Goal: Find contact information: Find contact information

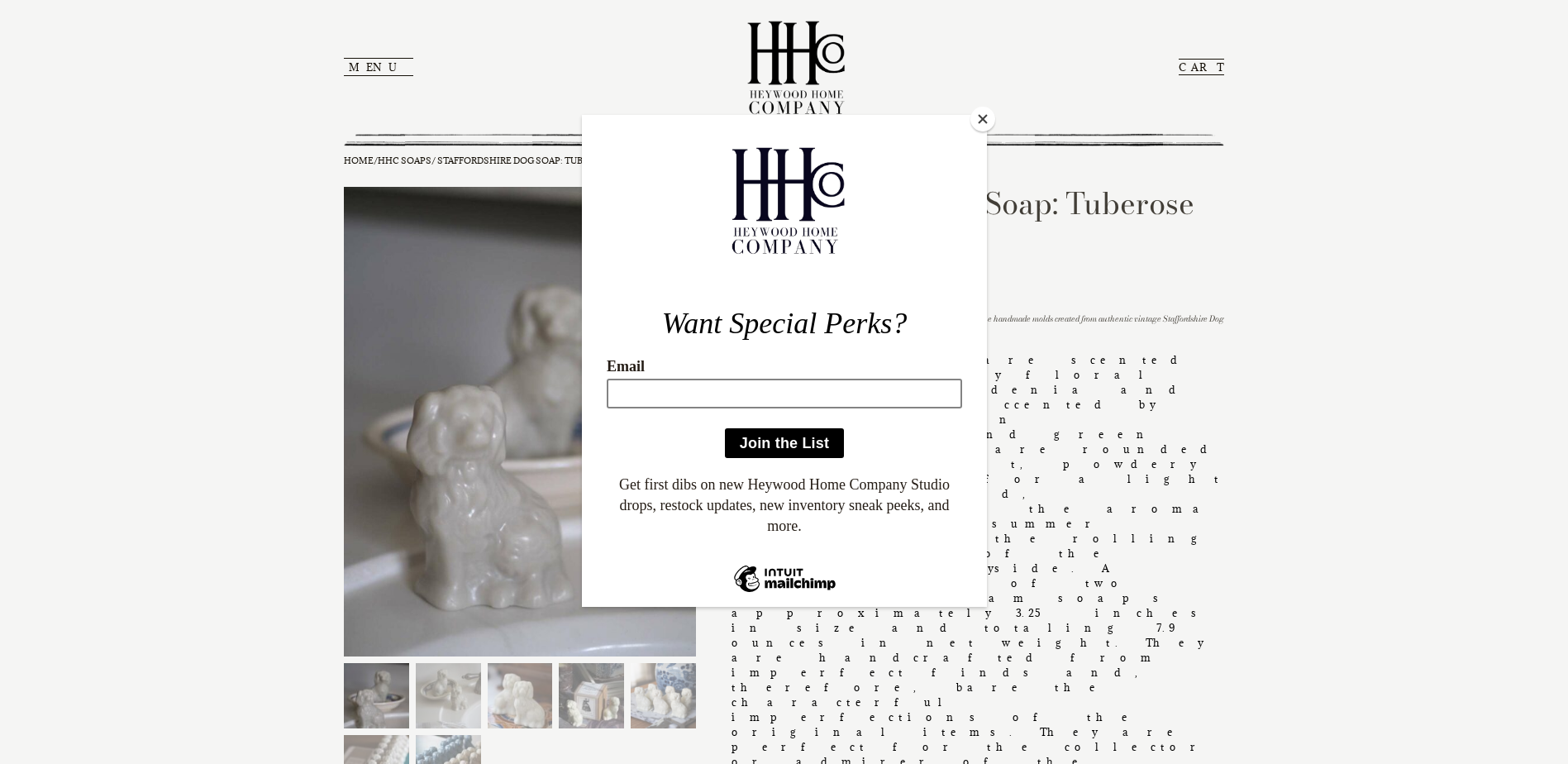
click at [683, 385] on input "Email" at bounding box center [783, 393] width 355 height 30
type input "braggfamily@rcn.com"
click at [826, 446] on input "Join the List" at bounding box center [784, 442] width 119 height 30
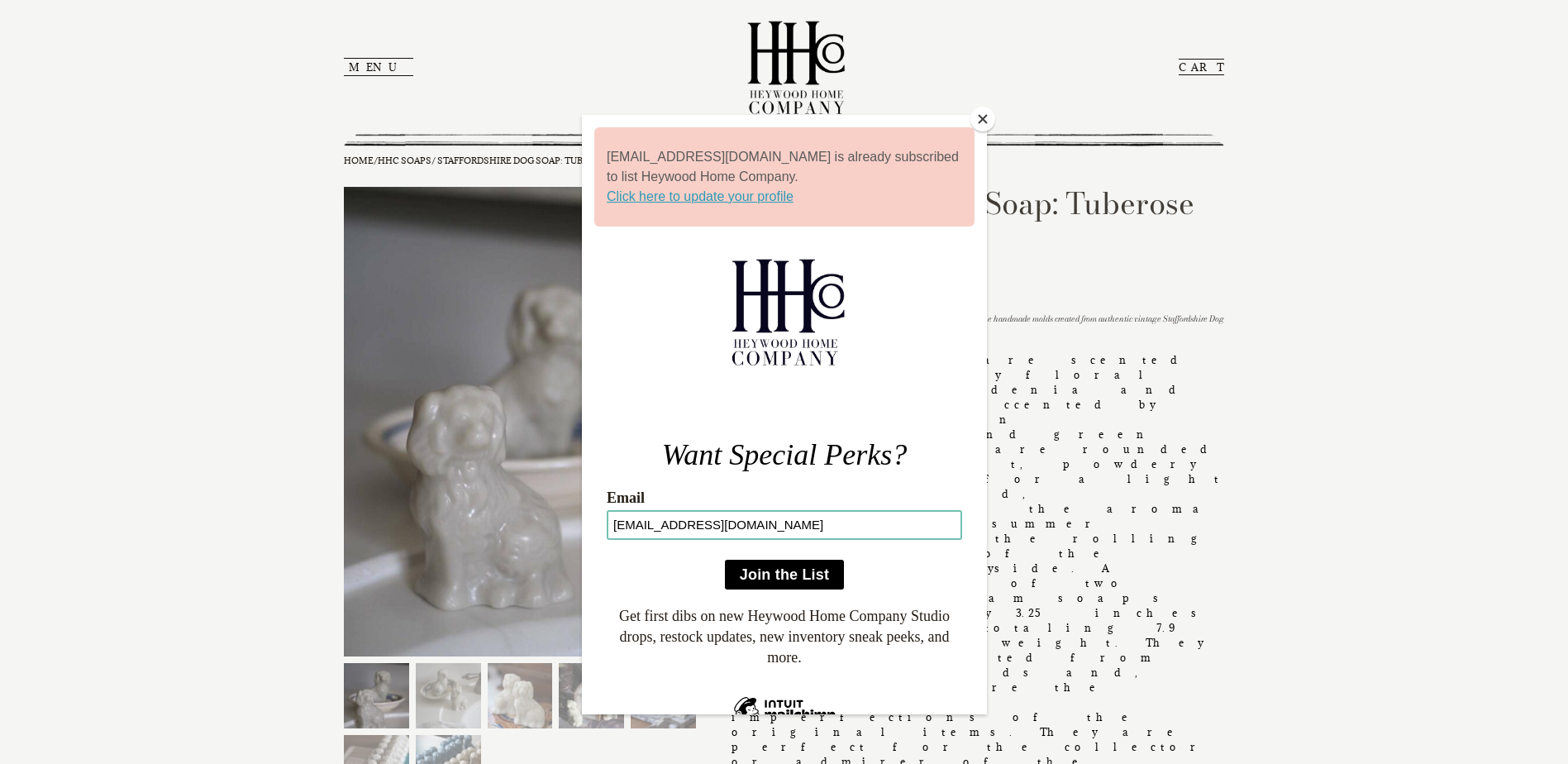
click at [980, 124] on button "Close" at bounding box center [982, 119] width 25 height 25
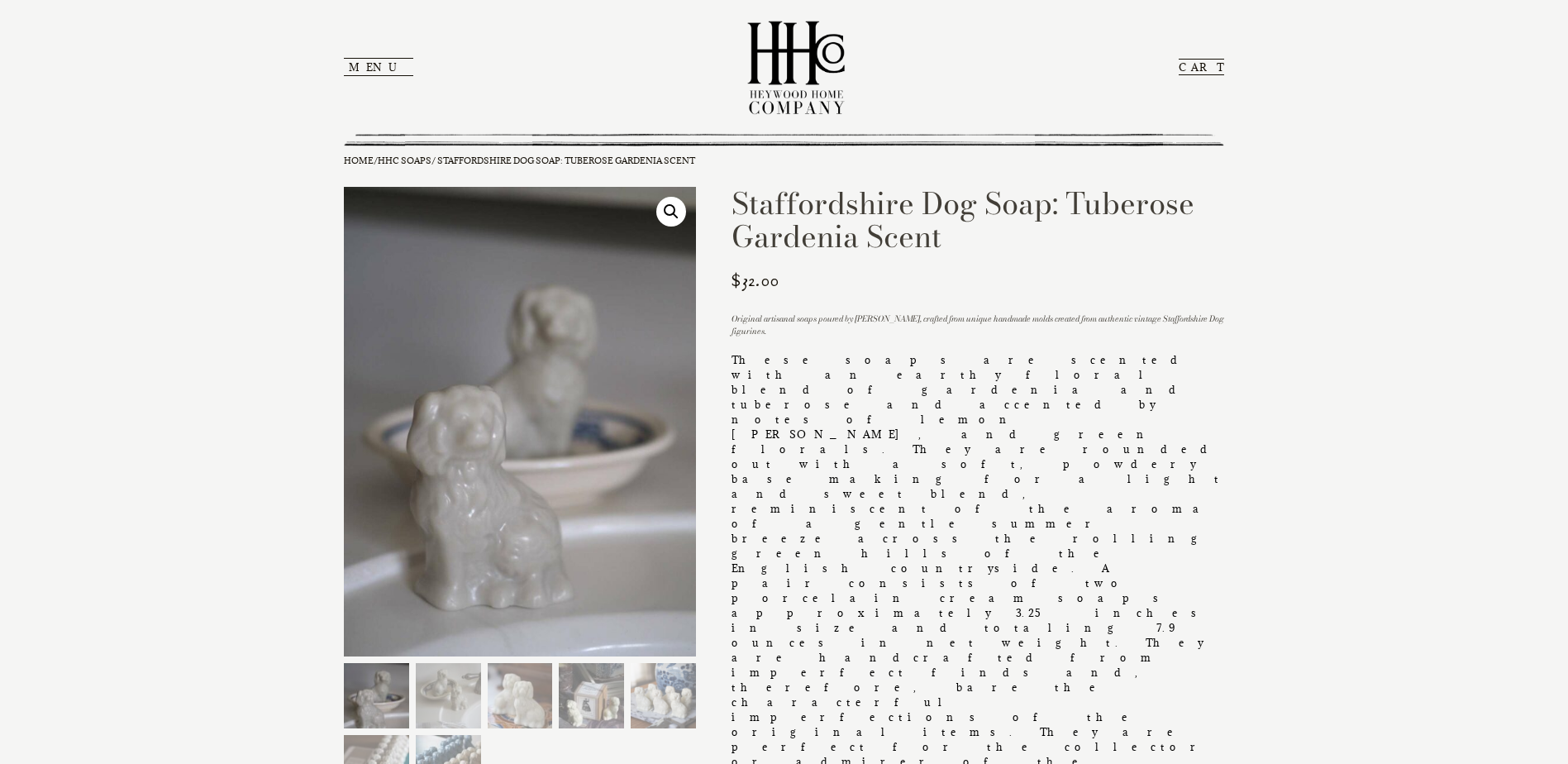
click at [368, 69] on button "Menu" at bounding box center [379, 66] width 70 height 18
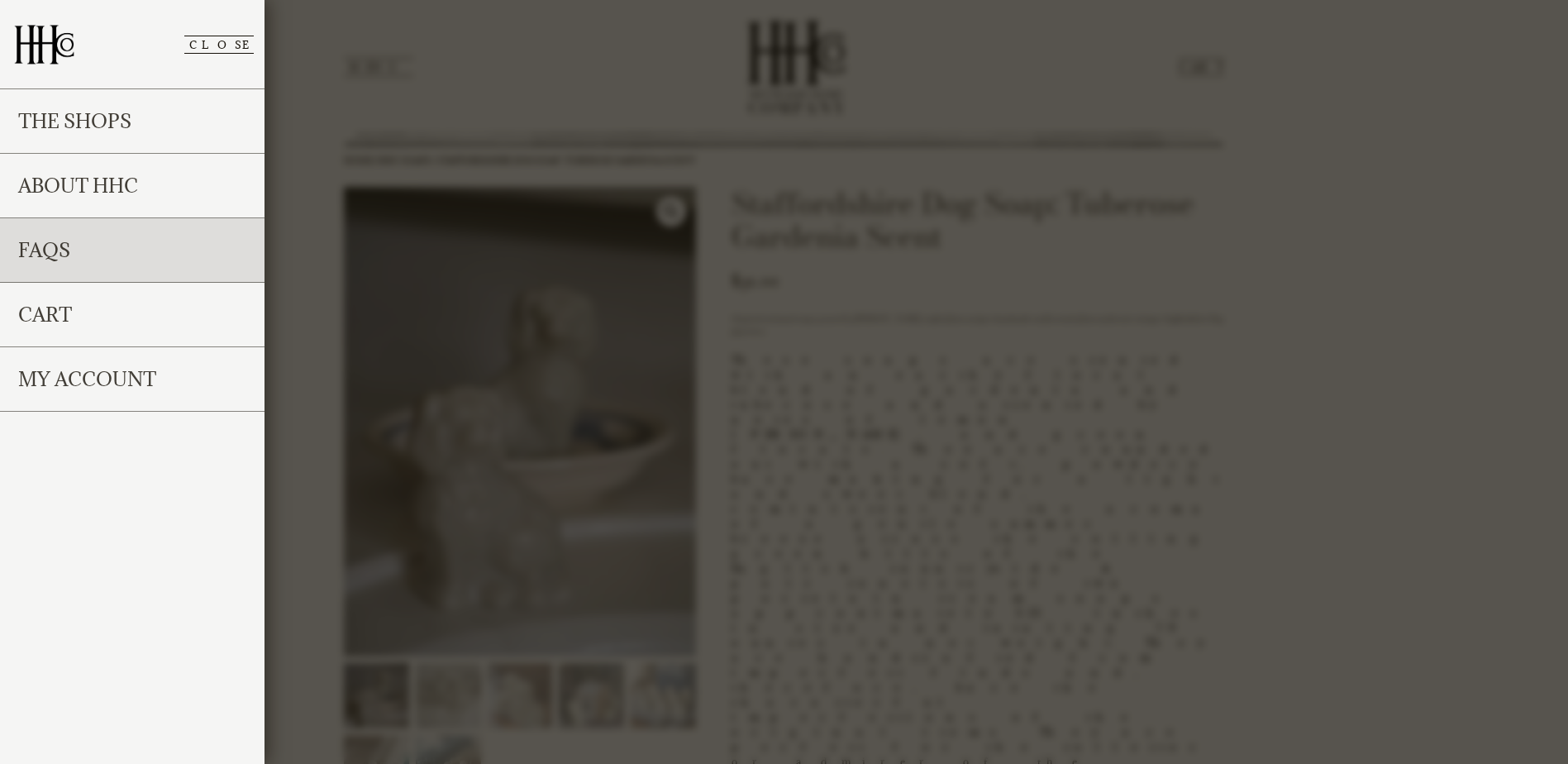
click at [74, 254] on link "FAQs" at bounding box center [132, 250] width 264 height 64
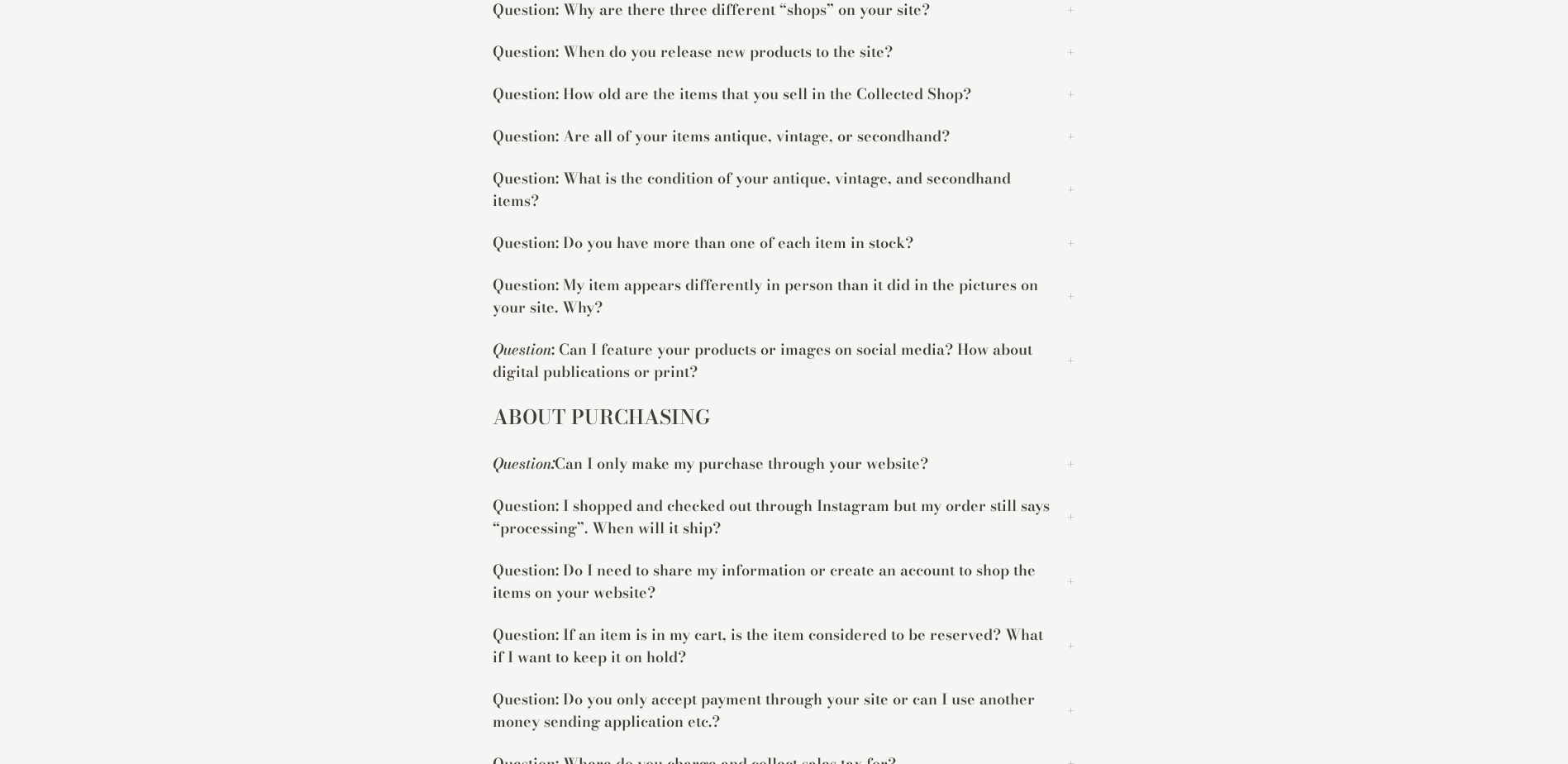
scroll to position [1305, 0]
